Goal: Task Accomplishment & Management: Complete application form

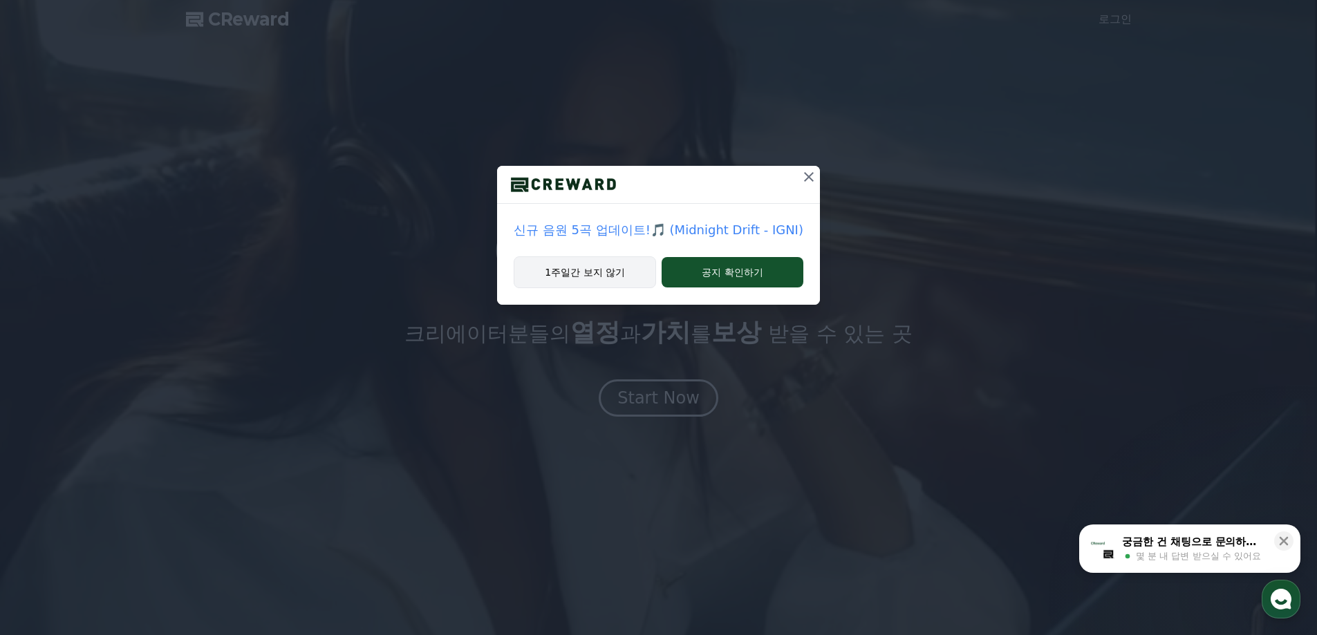
click at [607, 277] on button "1주일간 보지 않기" at bounding box center [585, 272] width 142 height 32
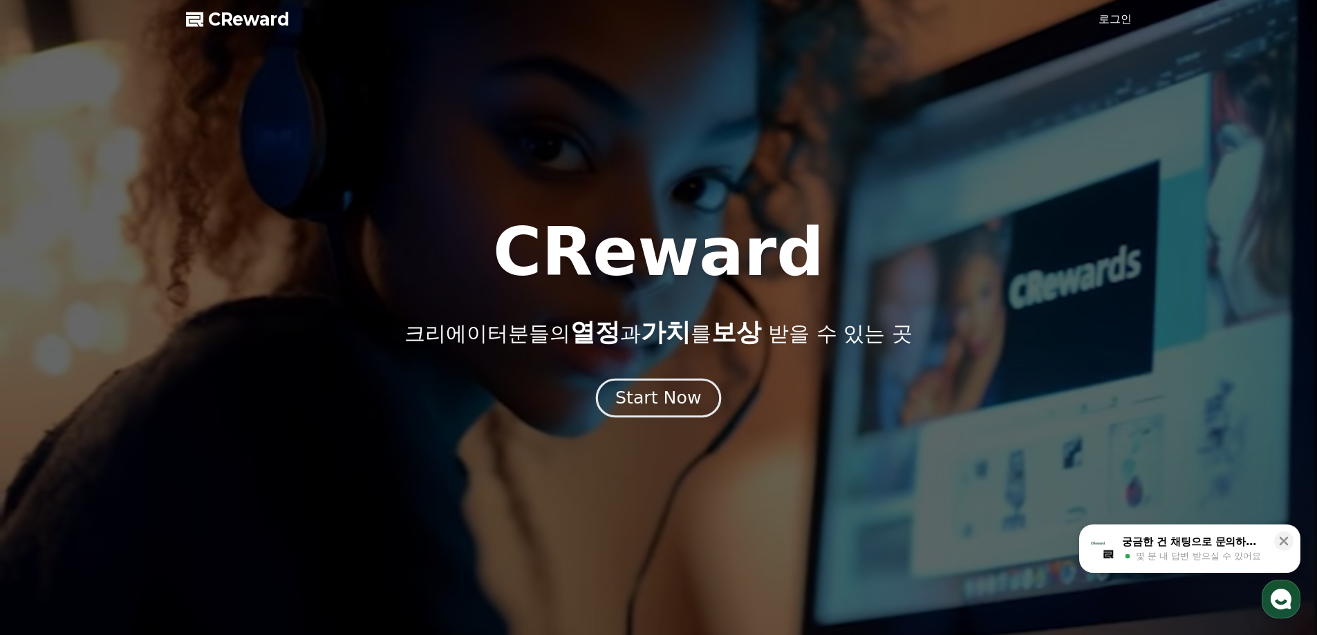
click at [648, 393] on div "Start Now" at bounding box center [658, 398] width 86 height 24
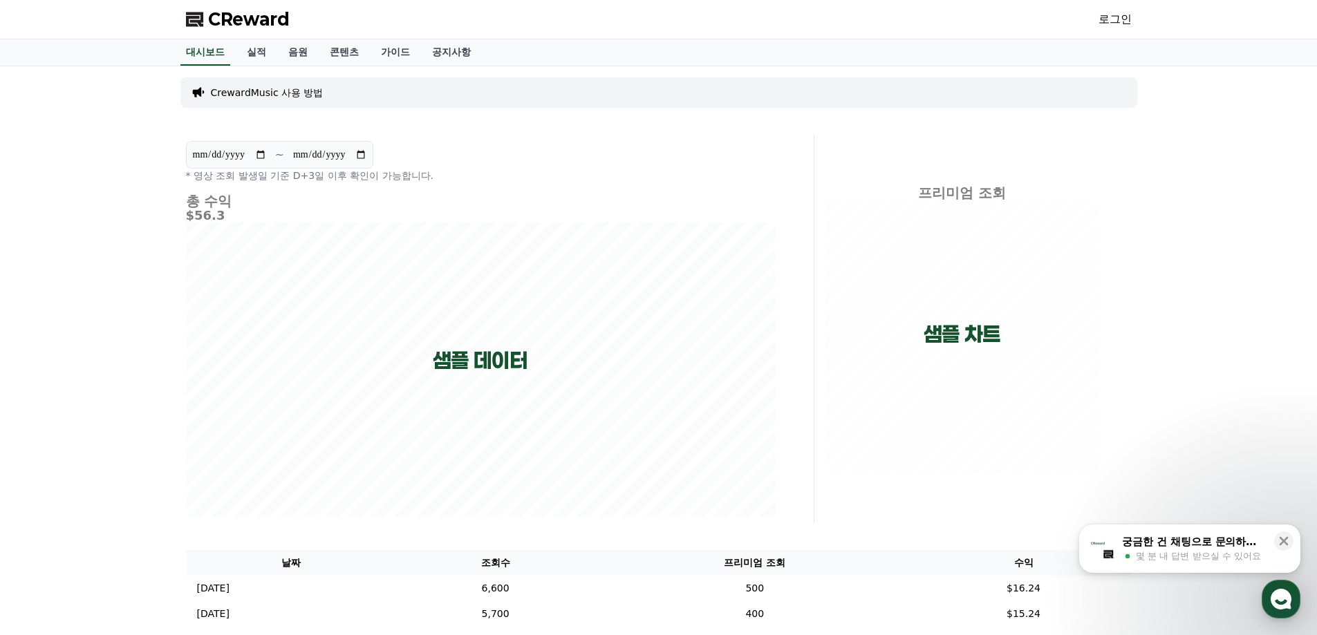
click at [1106, 26] on link "로그인" at bounding box center [1114, 19] width 33 height 17
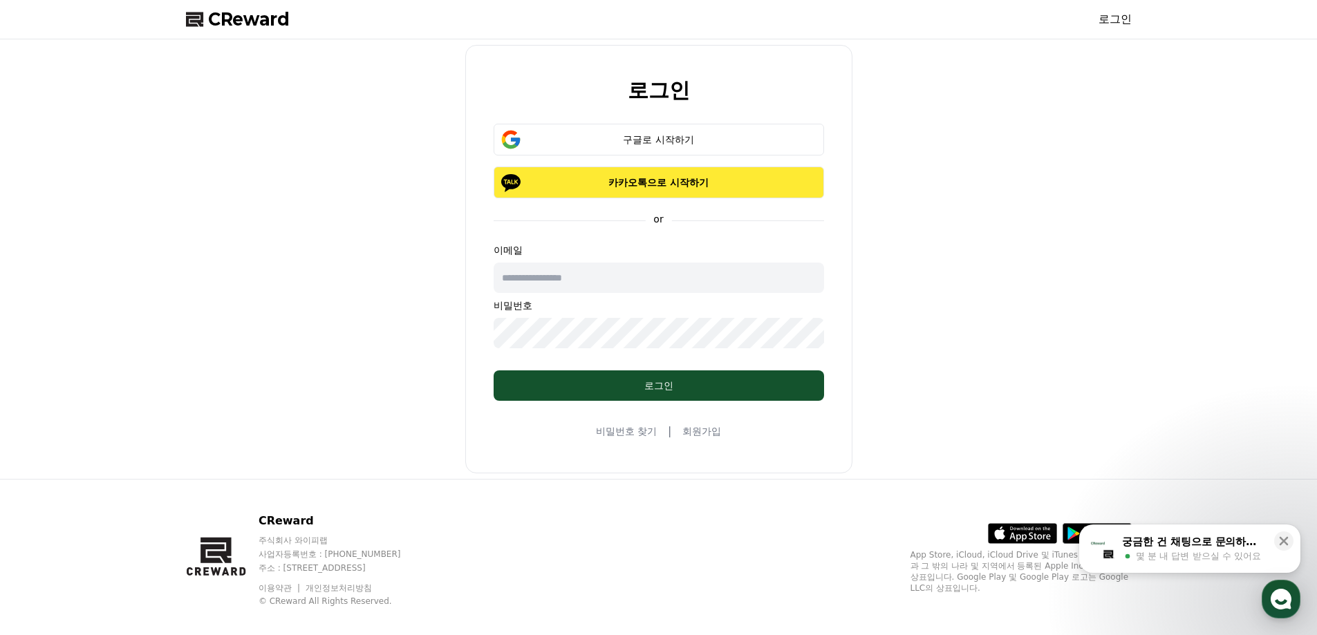
click at [682, 174] on button "카카오톡으로 시작하기" at bounding box center [659, 183] width 330 height 32
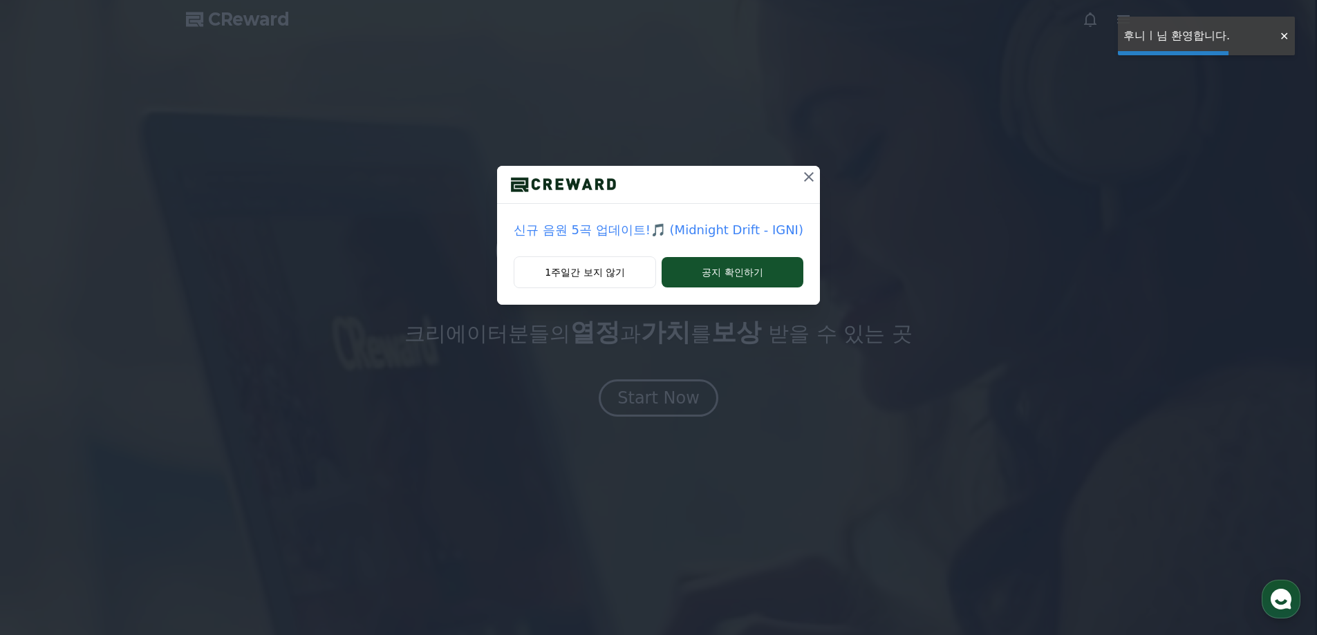
click at [651, 409] on div "신규 음원 5곡 업데이트!🎵 (Midnight Drift - IGNI) 1주일간 보지 않기 공지 확인하기" at bounding box center [658, 317] width 1317 height 635
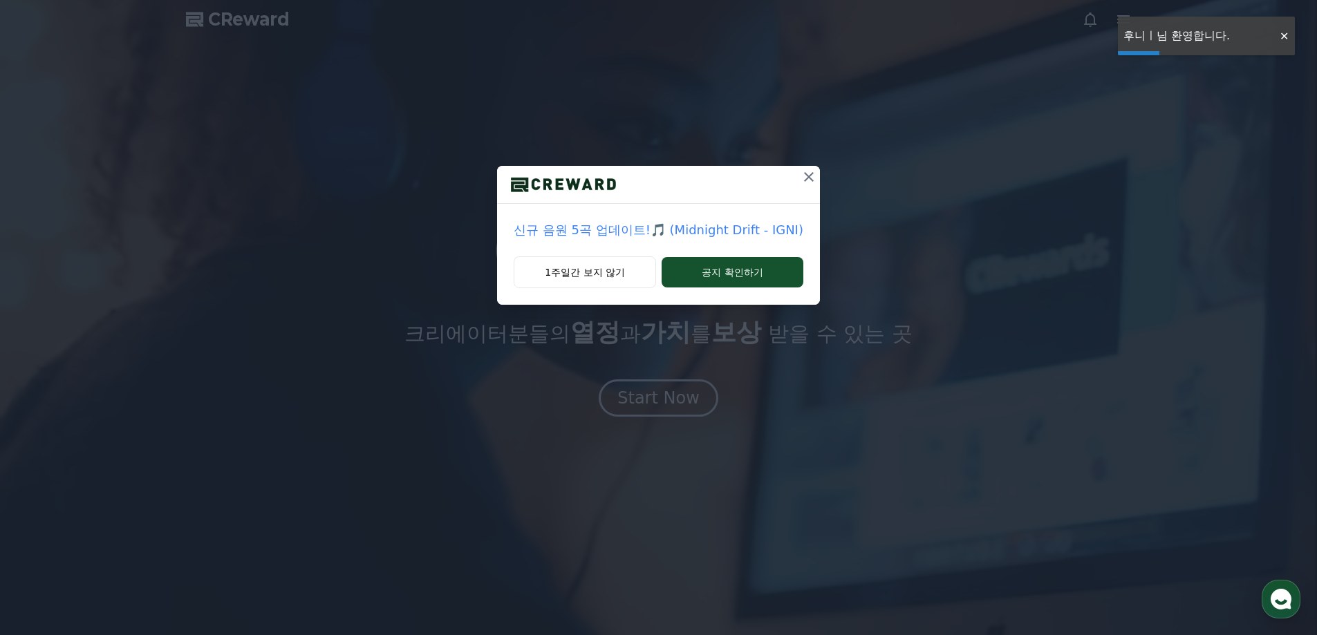
click at [801, 175] on icon at bounding box center [809, 177] width 17 height 17
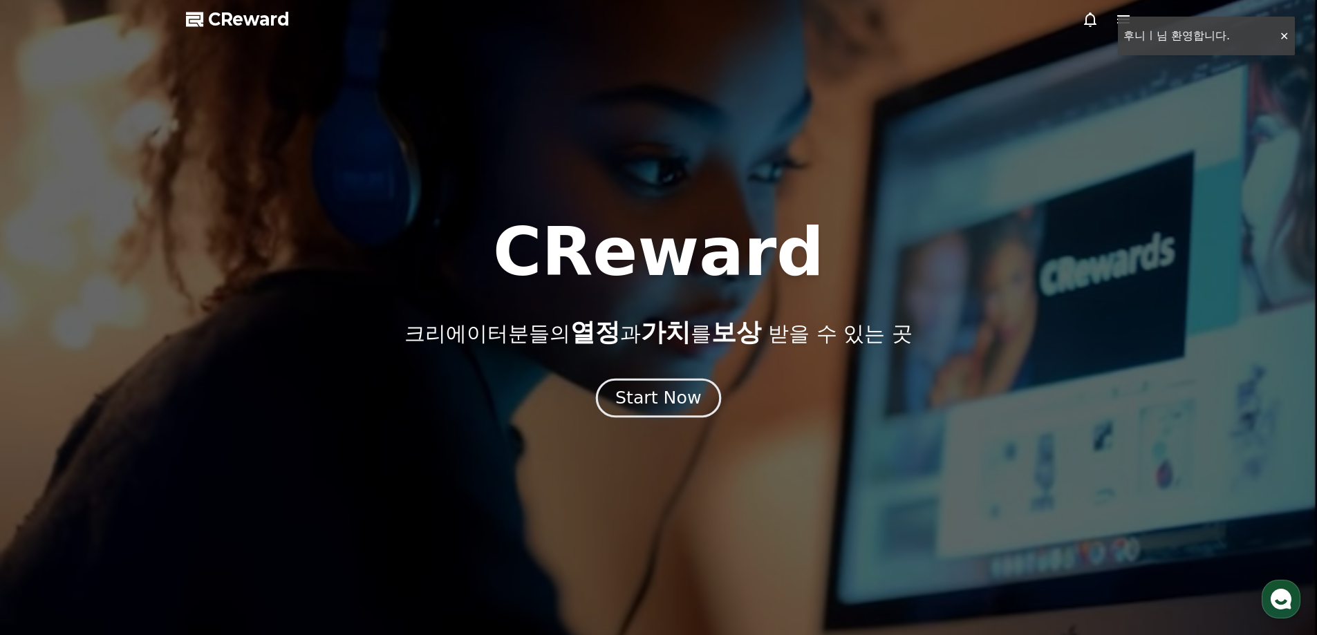
drag, startPoint x: 650, startPoint y: 391, endPoint x: 440, endPoint y: 162, distance: 309.7
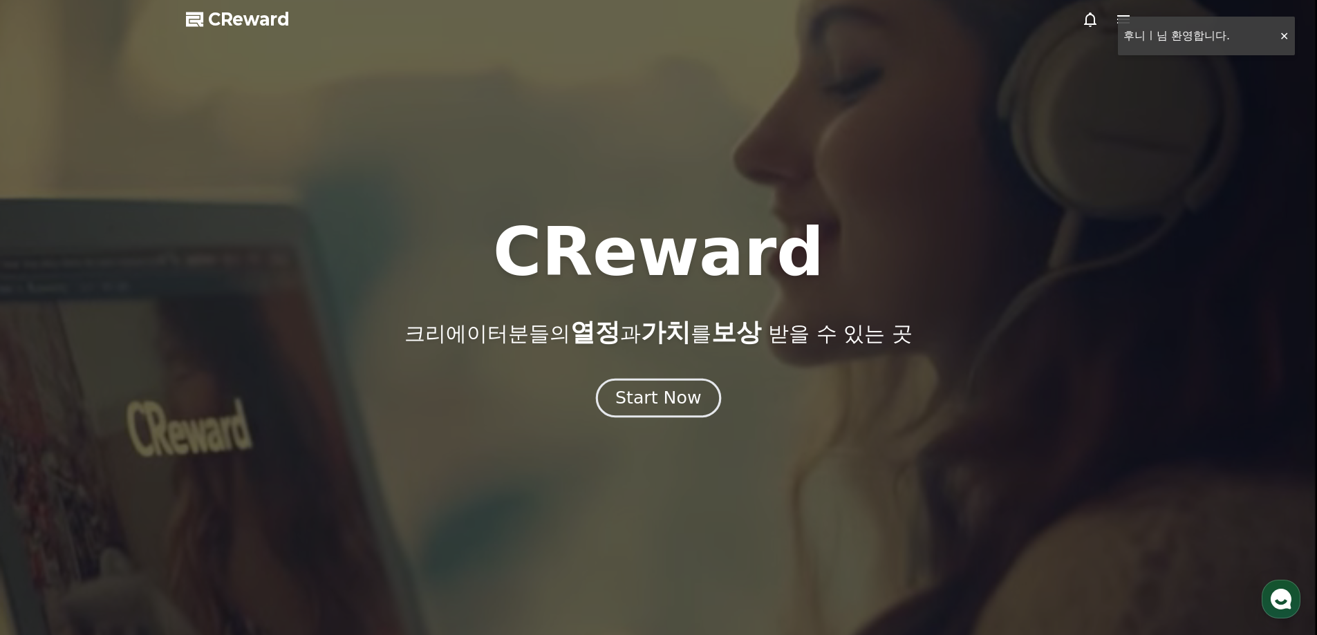
click at [648, 391] on div "Start Now" at bounding box center [658, 398] width 86 height 24
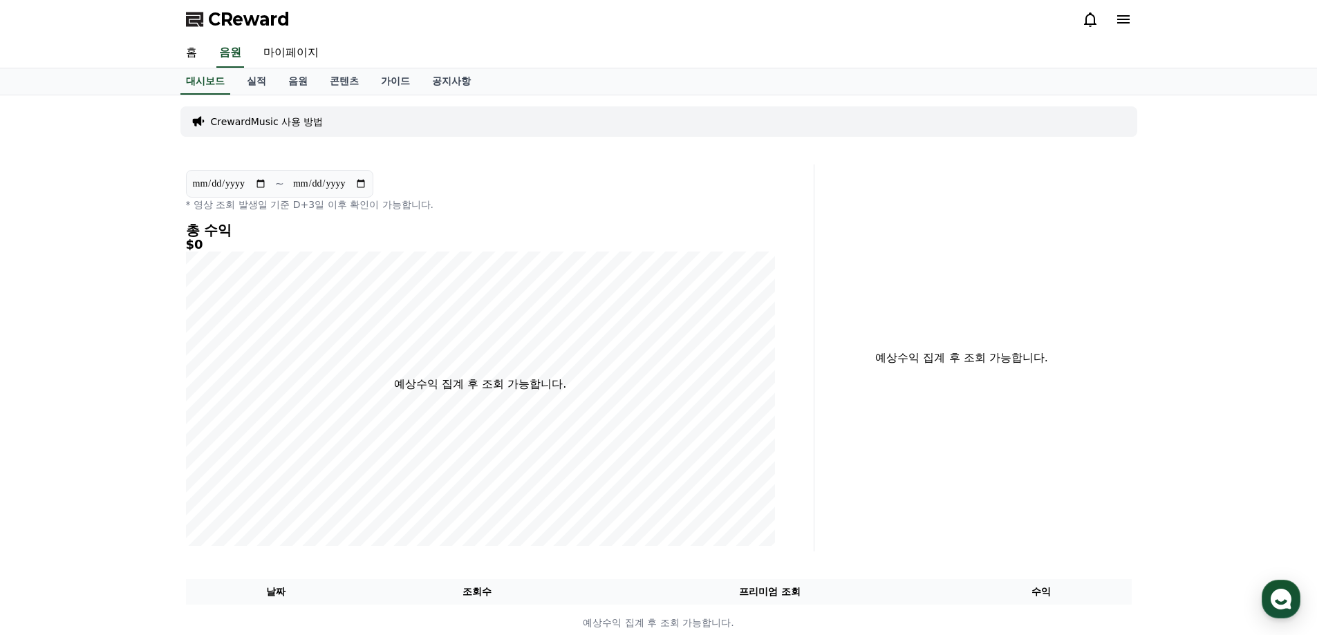
click at [317, 84] on link "음원" at bounding box center [297, 81] width 41 height 26
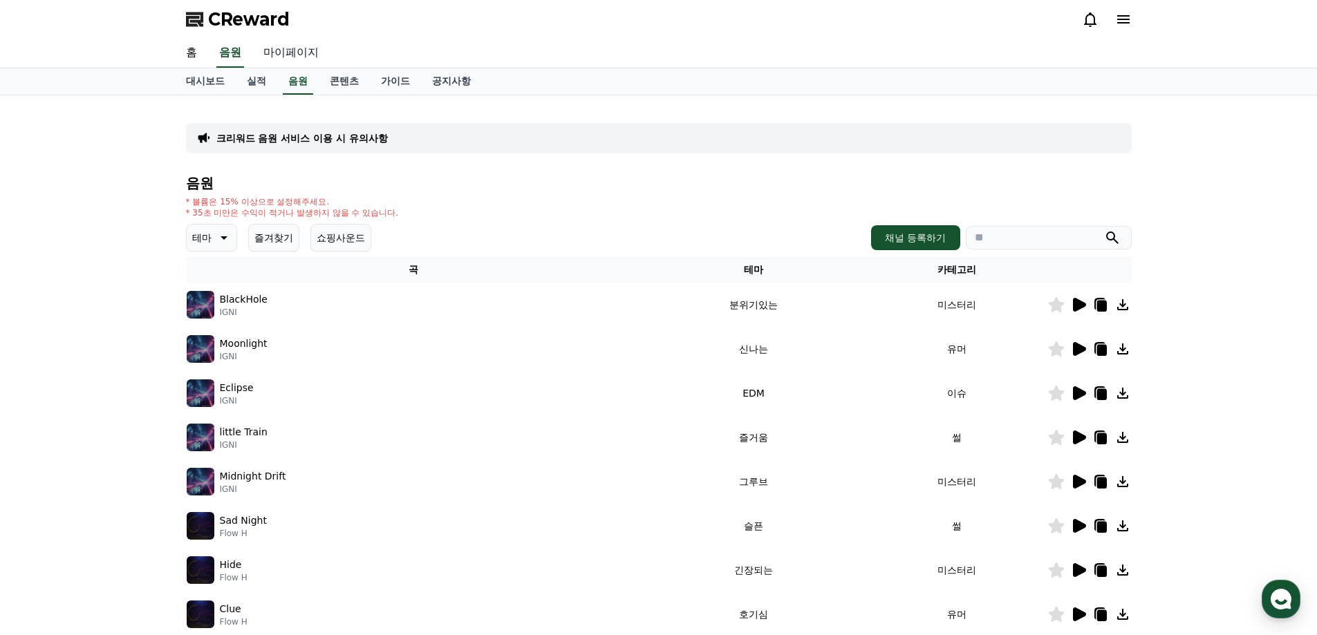
click at [303, 56] on link "마이페이지" at bounding box center [290, 53] width 77 height 29
select select "**********"
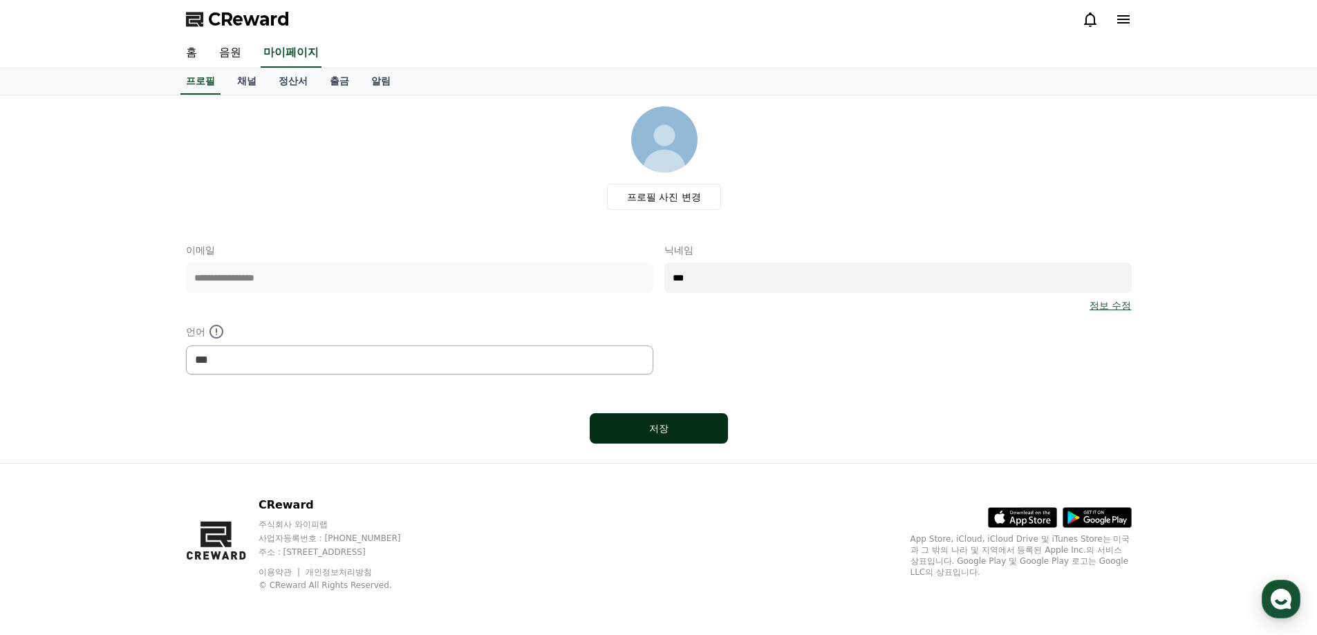
click at [691, 430] on div "저장" at bounding box center [658, 429] width 83 height 14
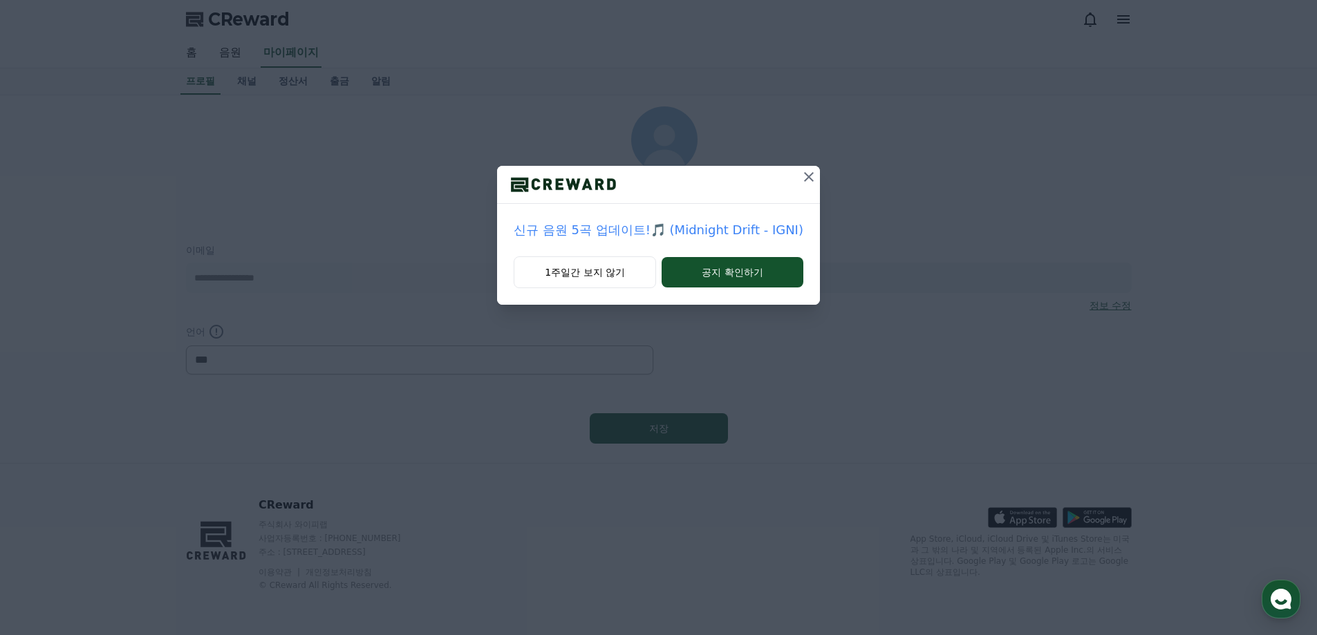
select select "**********"
click at [614, 275] on button "1주일간 보지 않기" at bounding box center [585, 272] width 142 height 32
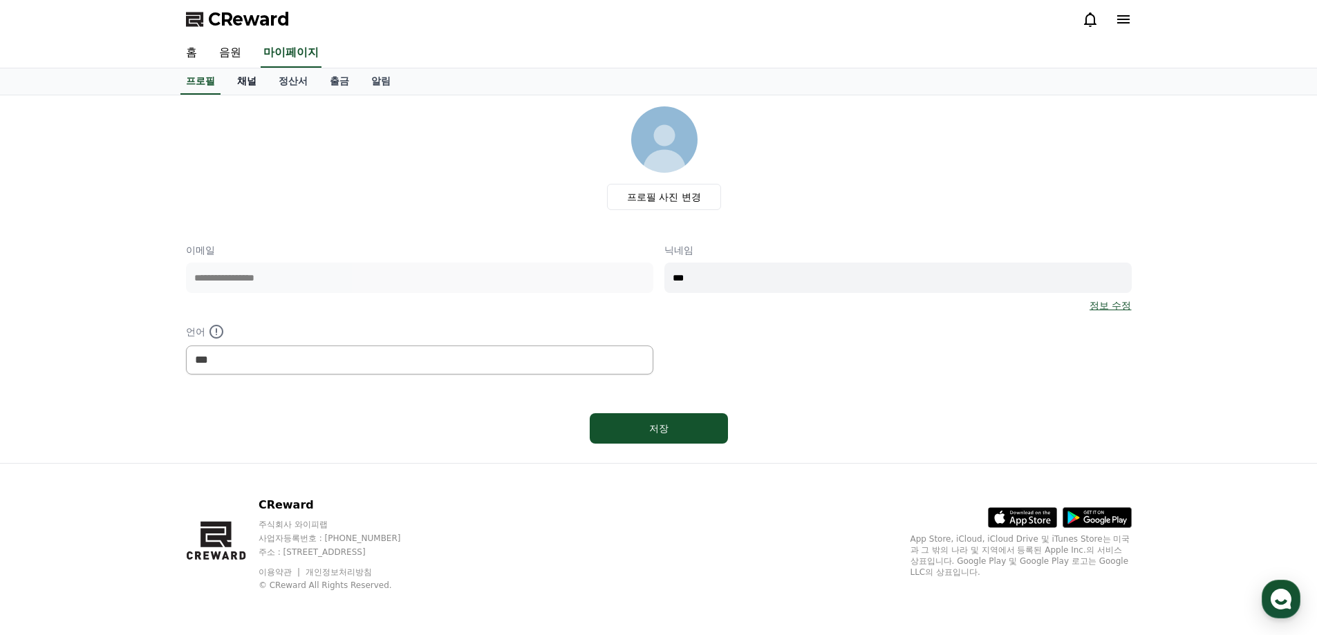
drag, startPoint x: 244, startPoint y: 66, endPoint x: 244, endPoint y: 76, distance: 10.4
click at [244, 68] on div "홈 음원 마이페이지" at bounding box center [658, 54] width 1317 height 30
click at [244, 76] on link "채널" at bounding box center [246, 81] width 41 height 26
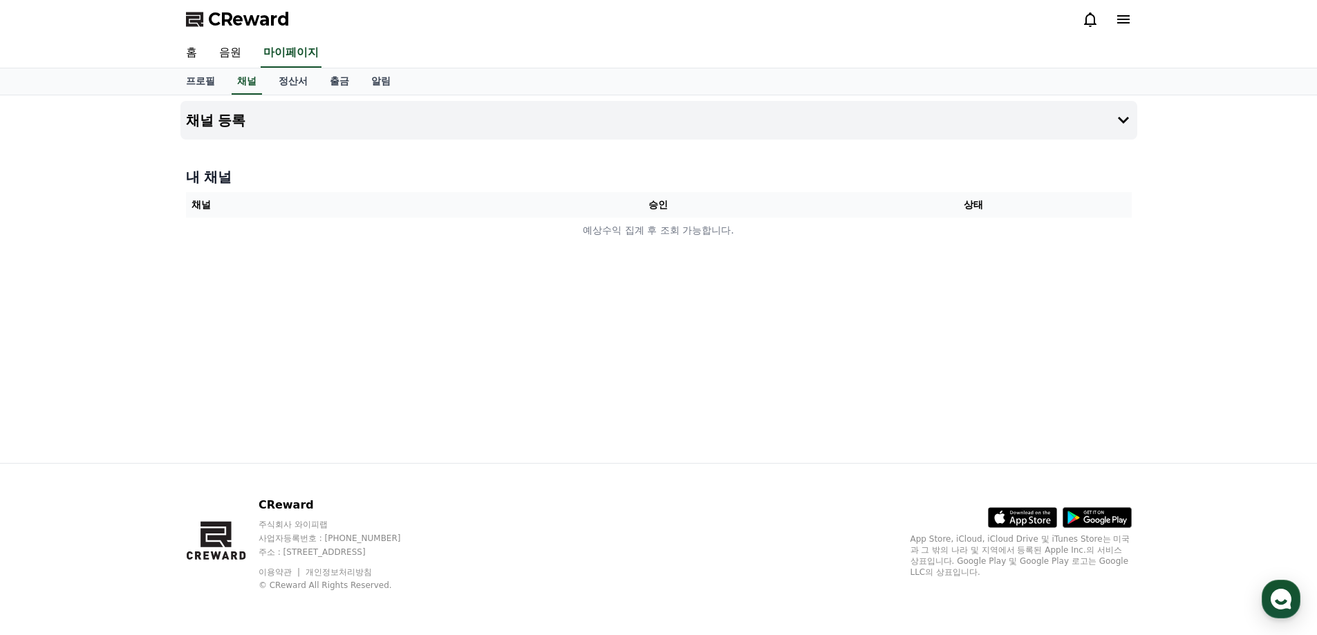
click at [859, 216] on th "상태" at bounding box center [973, 205] width 315 height 26
click at [831, 203] on th "상태" at bounding box center [973, 205] width 315 height 26
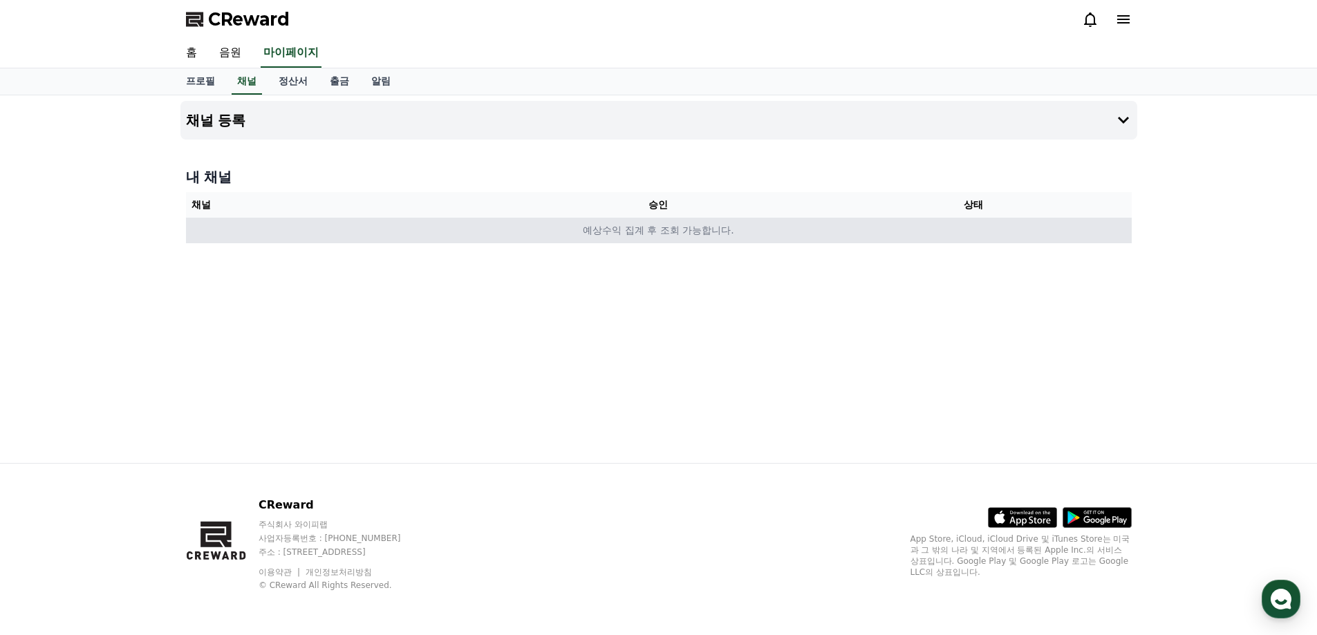
click at [754, 228] on td "예상수익 집계 후 조회 가능합니다." at bounding box center [659, 231] width 946 height 26
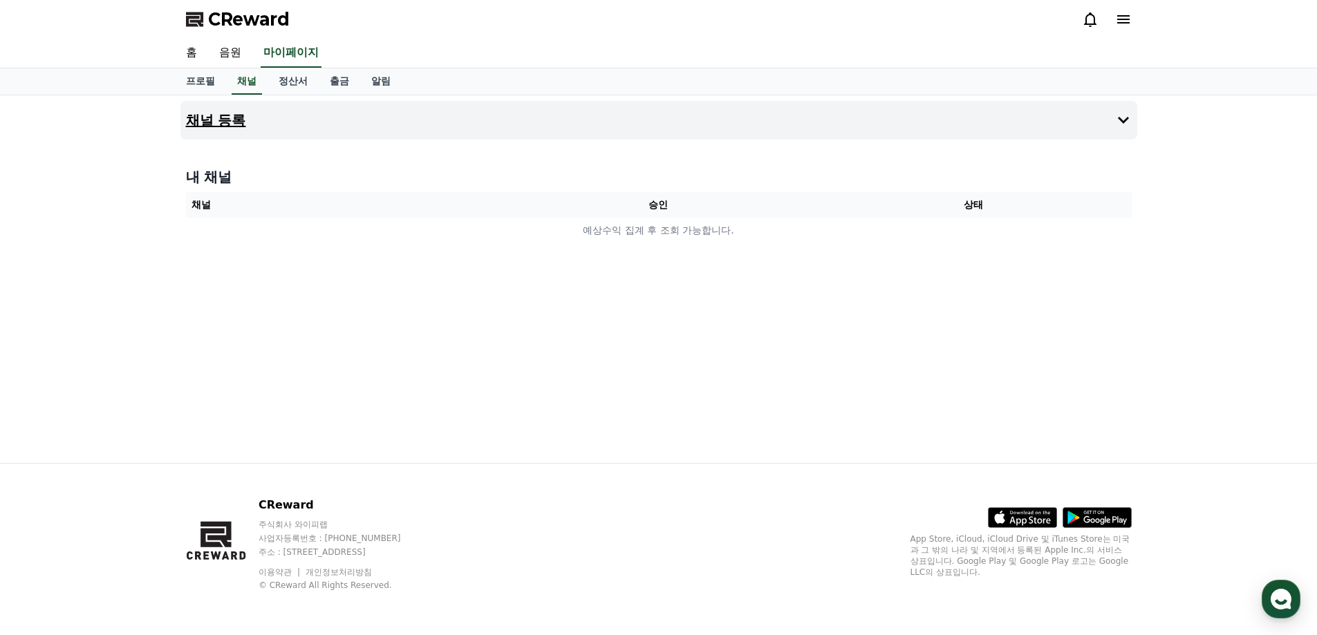
click at [1107, 118] on button "채널 등록" at bounding box center [658, 120] width 957 height 39
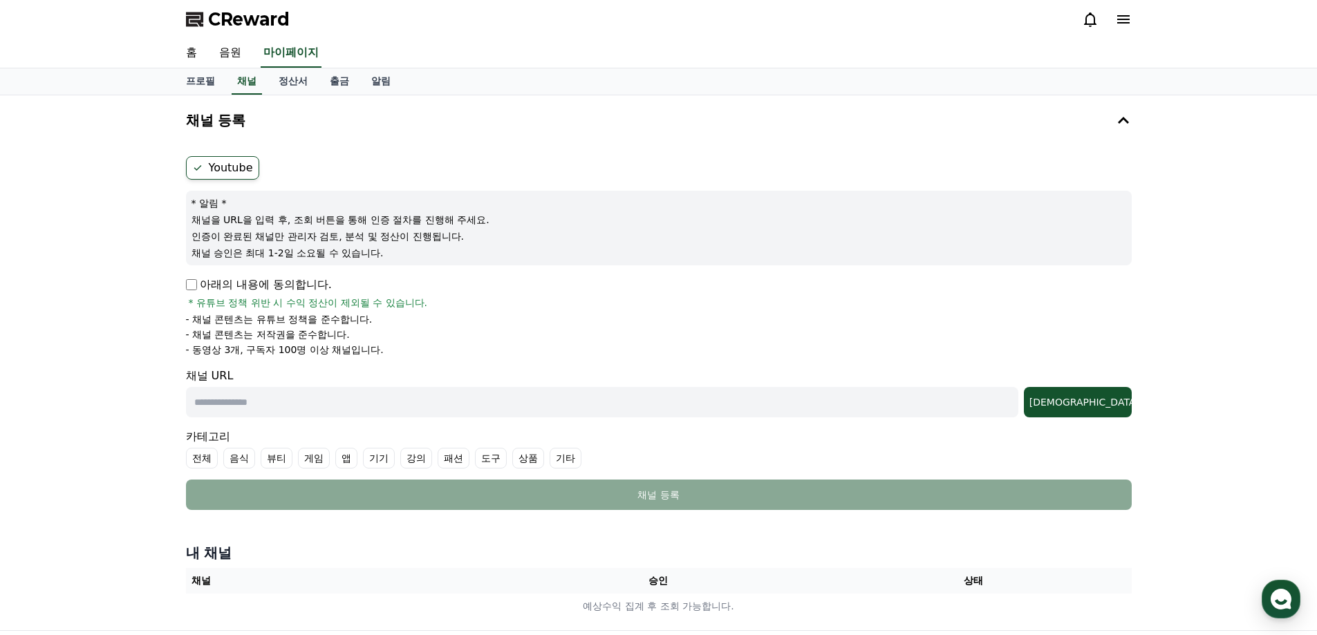
click at [321, 395] on input "text" at bounding box center [602, 402] width 832 height 30
paste input "**********"
type input "**********"
click at [1103, 411] on button "[DEMOGRAPHIC_DATA]" at bounding box center [1078, 402] width 108 height 30
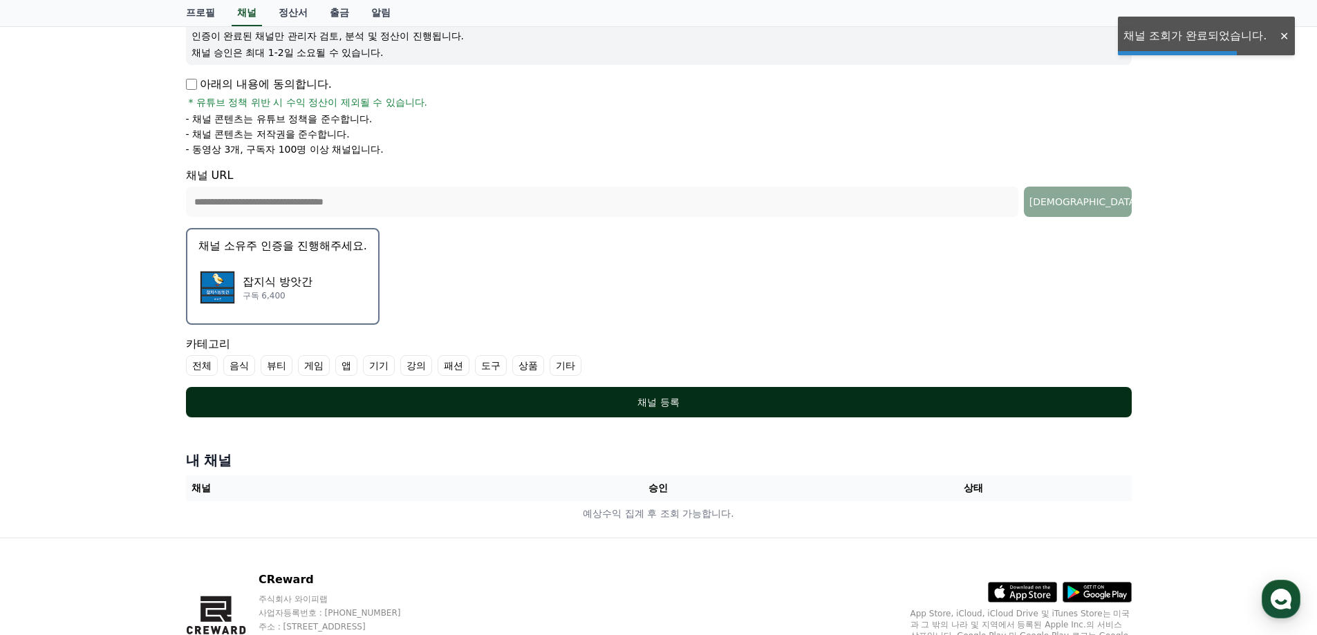
scroll to position [207, 0]
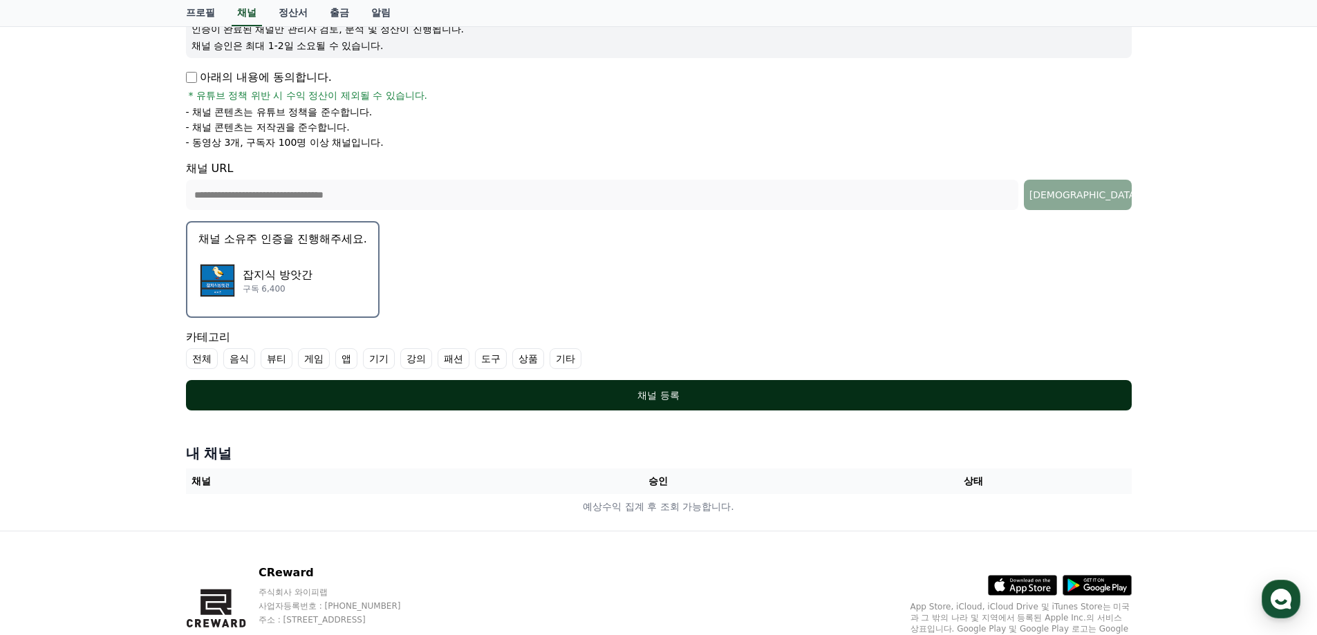
click at [382, 398] on div "채널 등록" at bounding box center [659, 396] width 890 height 14
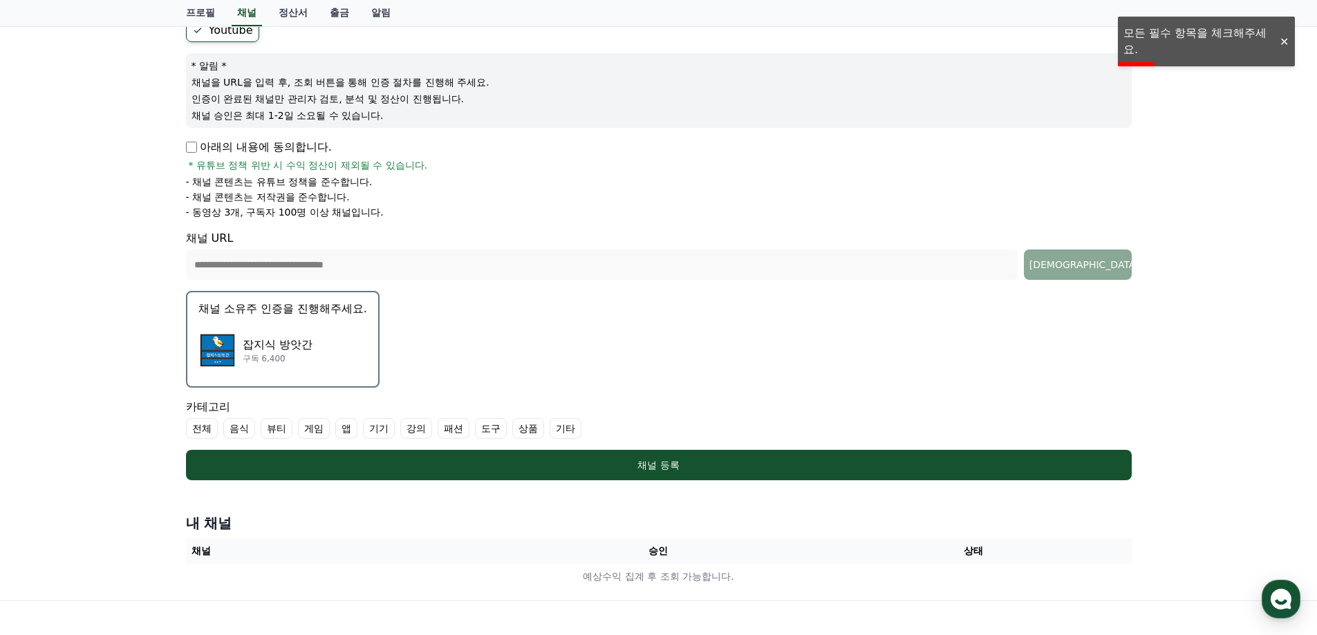
scroll to position [138, 0]
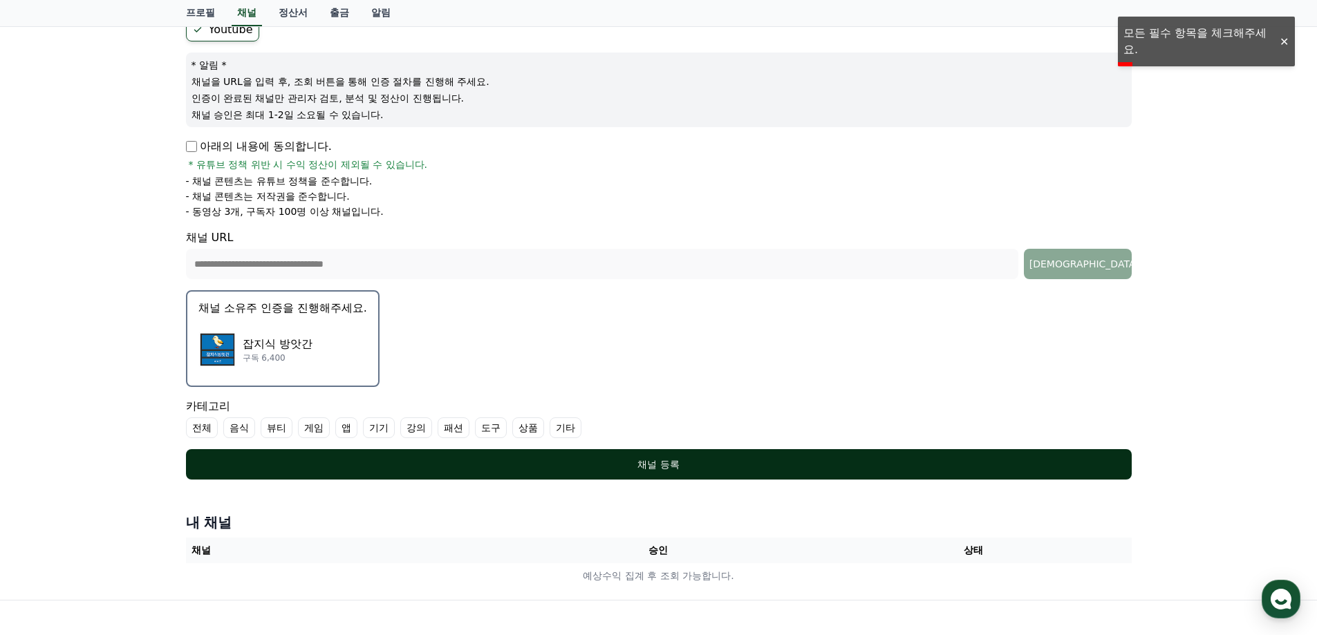
click at [581, 460] on div "채널 등록" at bounding box center [659, 465] width 890 height 14
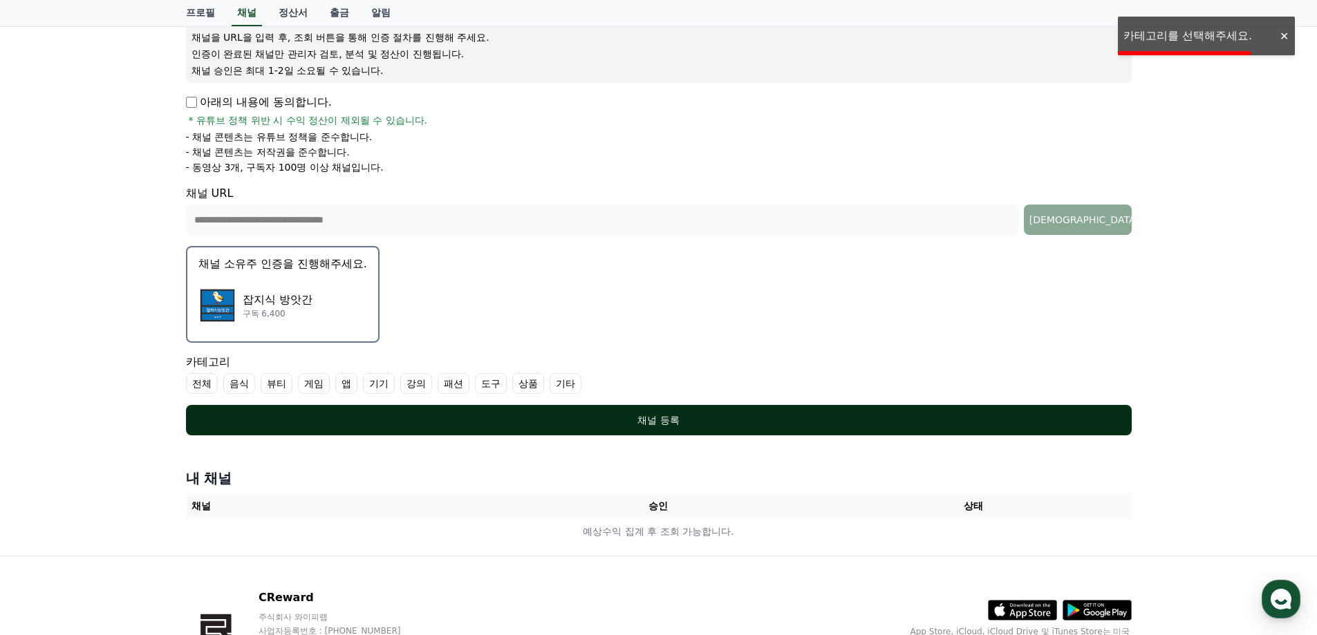
scroll to position [207, 0]
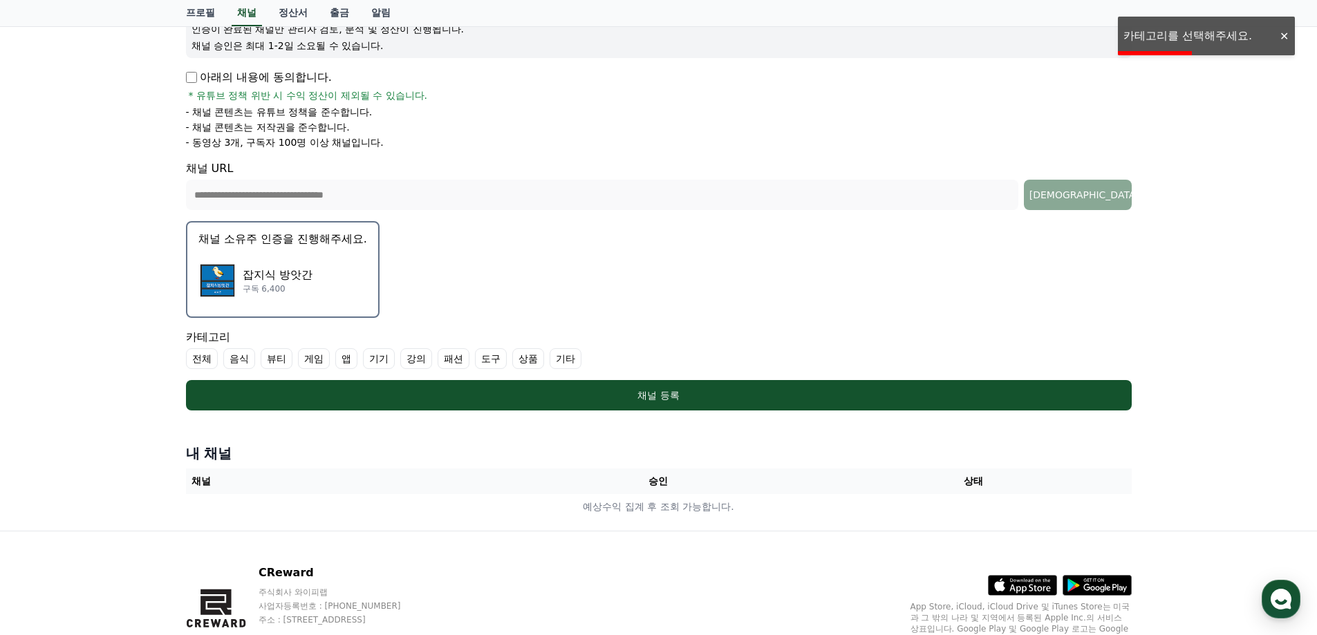
click at [195, 353] on label "전체" at bounding box center [202, 358] width 32 height 21
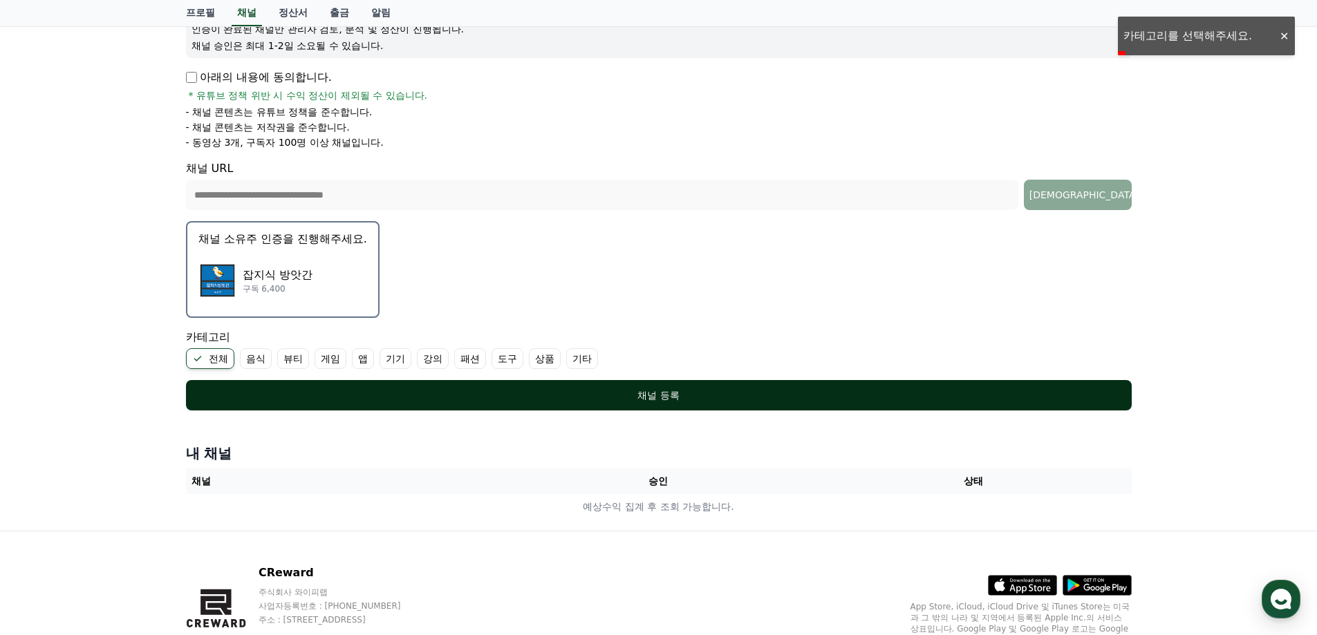
click at [493, 397] on div "채널 등록" at bounding box center [659, 396] width 890 height 14
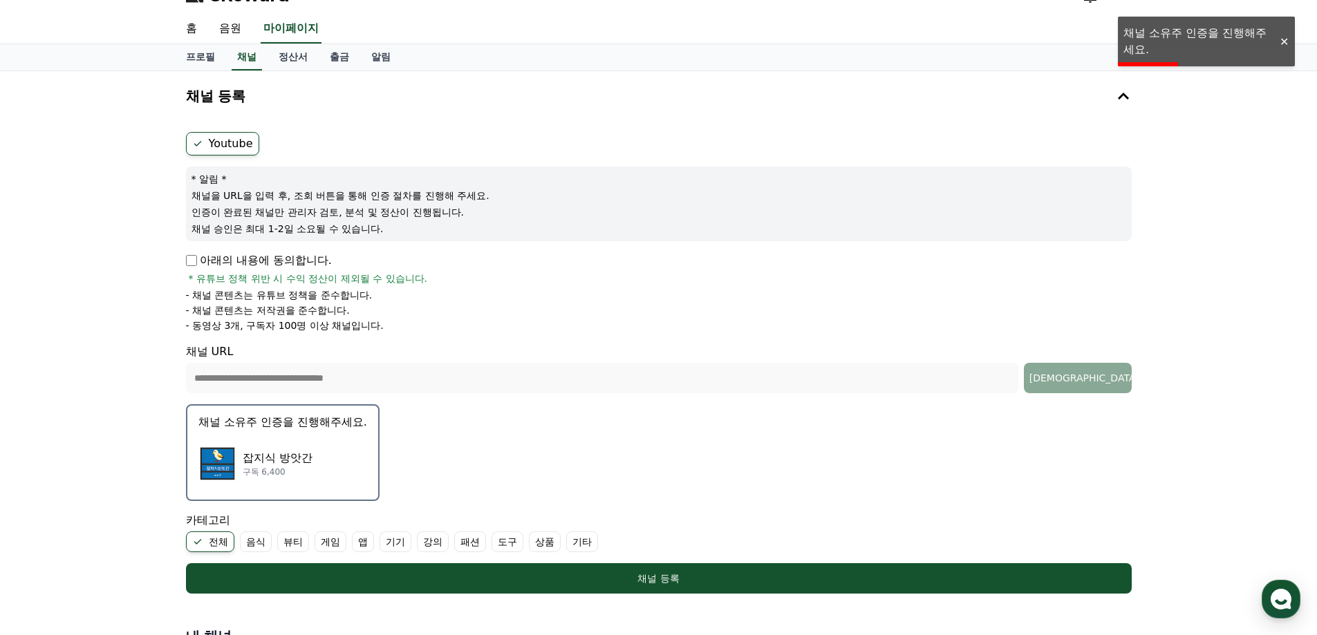
scroll to position [0, 0]
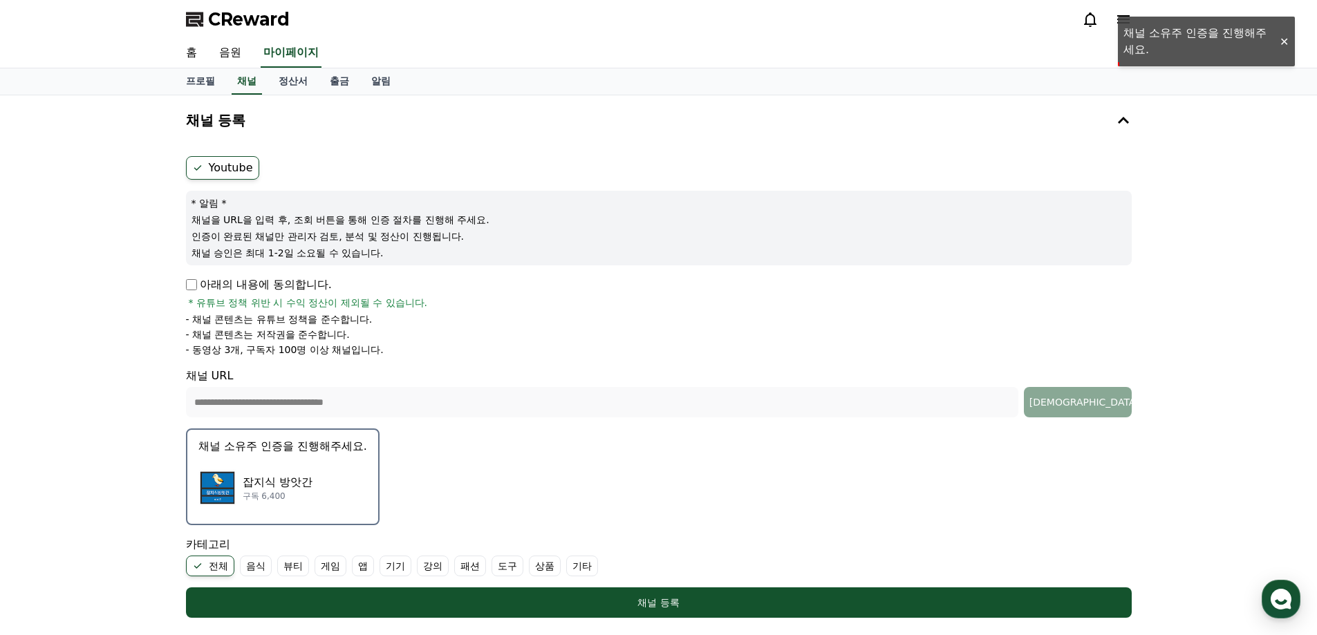
click at [295, 310] on div "아래의 내용에 동의합니다. * 유튜브 정책 위반 시 수익 정산이 제외될 수 있습니다. - 채널 콘텐츠는 유튜브 정책을 준수합니다. - 채널 콘…" at bounding box center [659, 317] width 946 height 80
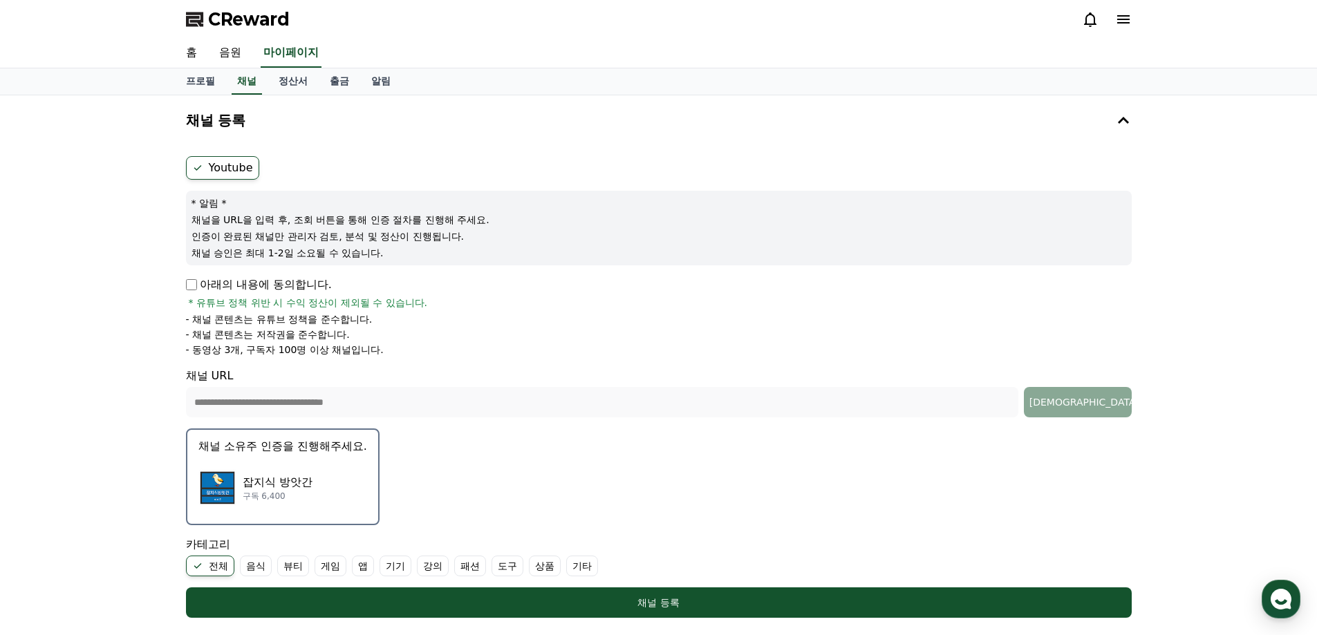
click at [221, 487] on img "button" at bounding box center [217, 488] width 39 height 39
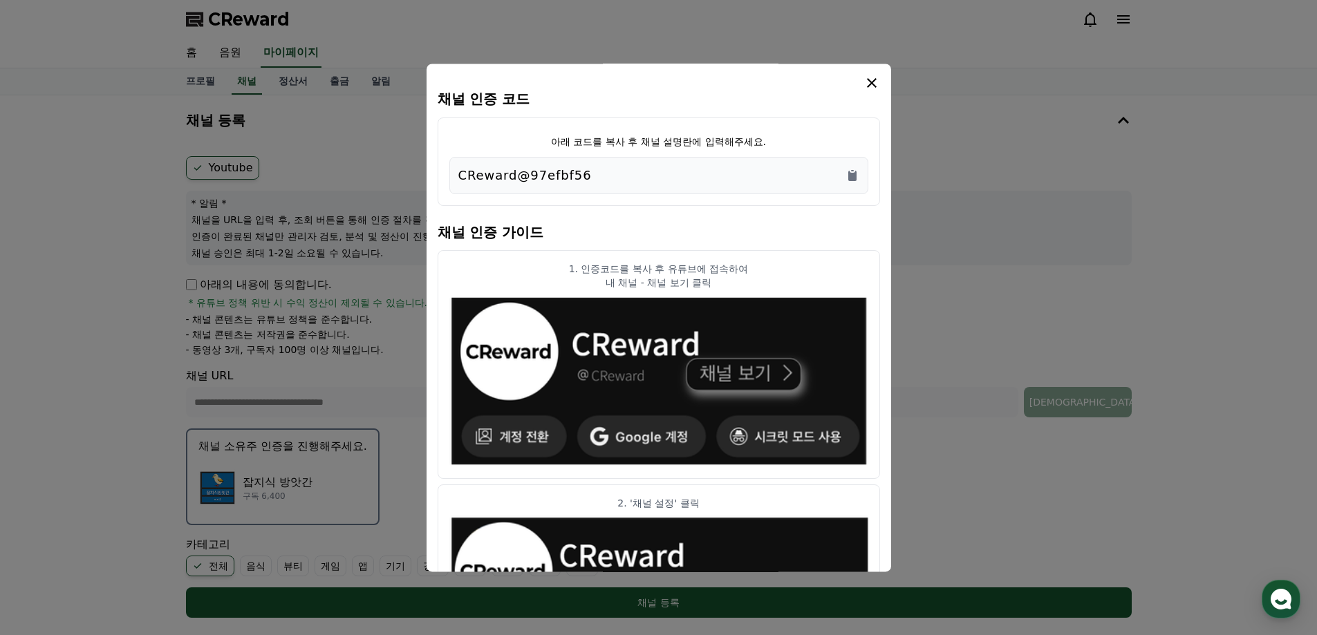
click at [754, 170] on div "CReward@97efbf56" at bounding box center [658, 175] width 401 height 19
click at [847, 174] on icon "Copy to clipboard" at bounding box center [852, 176] width 14 height 14
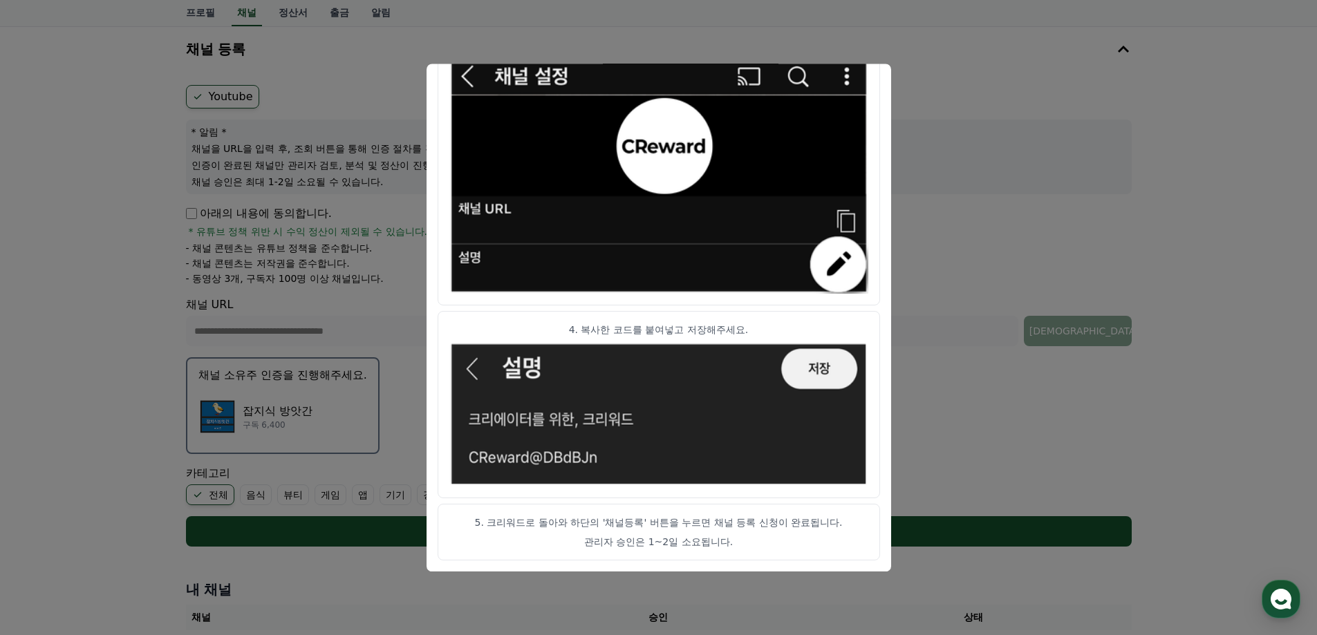
scroll to position [138, 0]
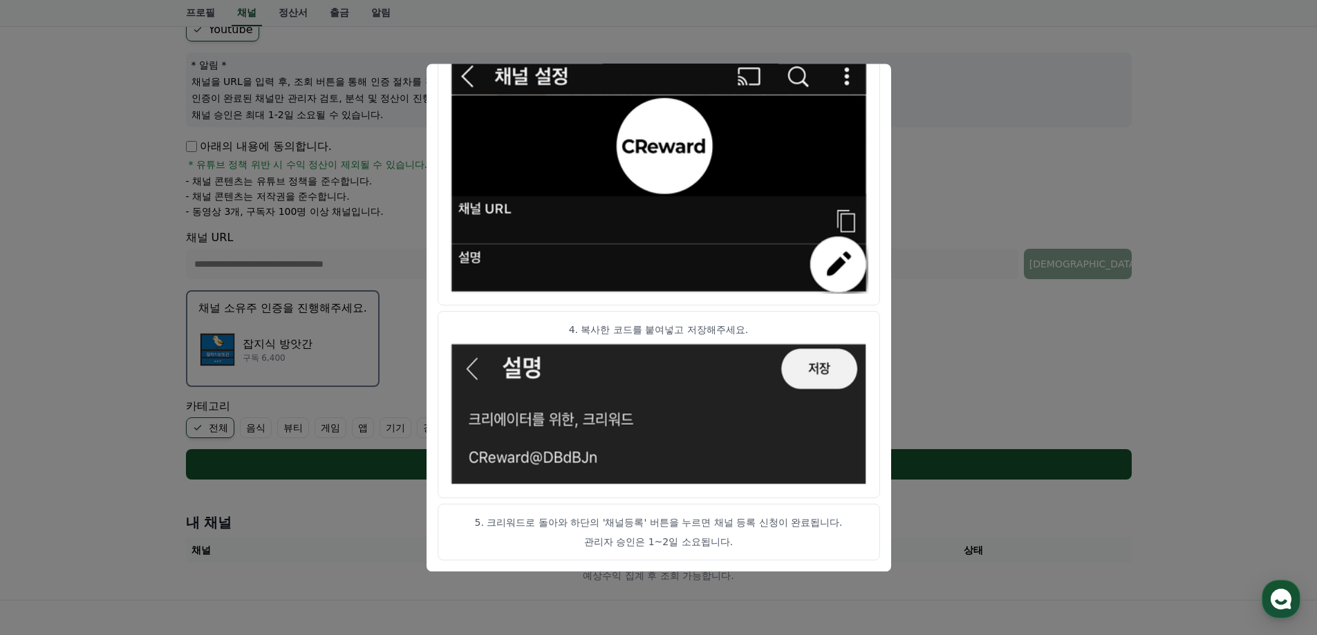
click at [1063, 138] on button "close modal" at bounding box center [658, 317] width 1317 height 635
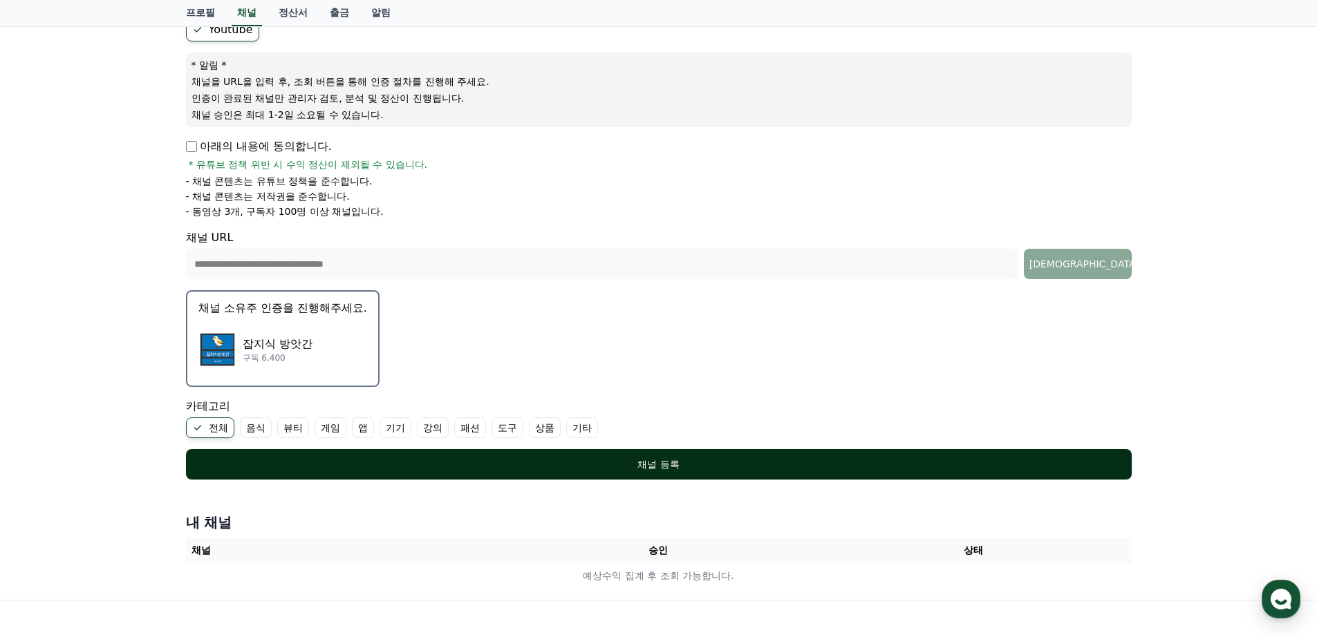
click at [735, 463] on div "채널 등록" at bounding box center [659, 465] width 890 height 14
